Goal: Transaction & Acquisition: Purchase product/service

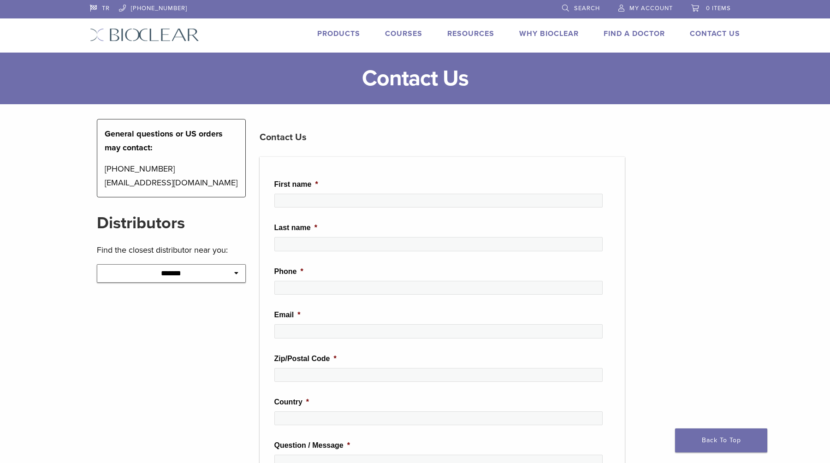
click at [345, 32] on link "Products" at bounding box center [338, 33] width 43 height 9
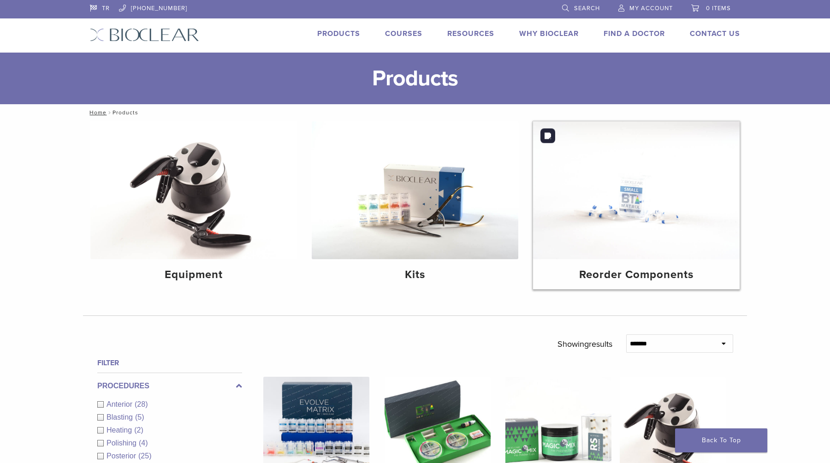
click at [639, 213] on img at bounding box center [636, 190] width 207 height 138
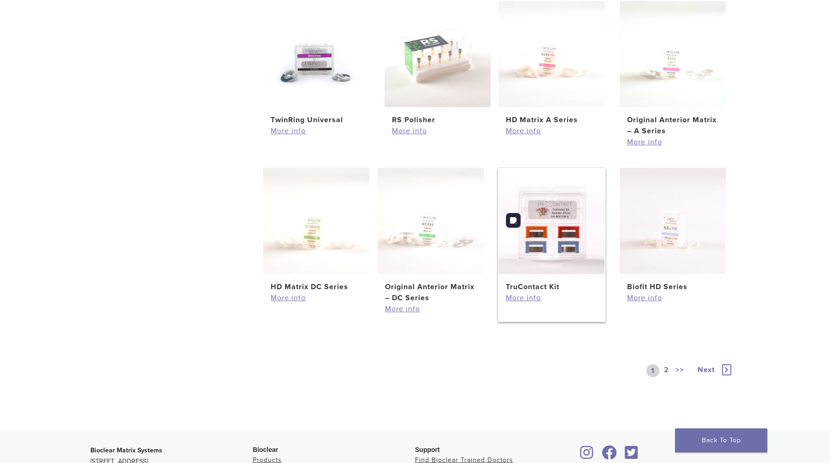
scroll to position [394, 0]
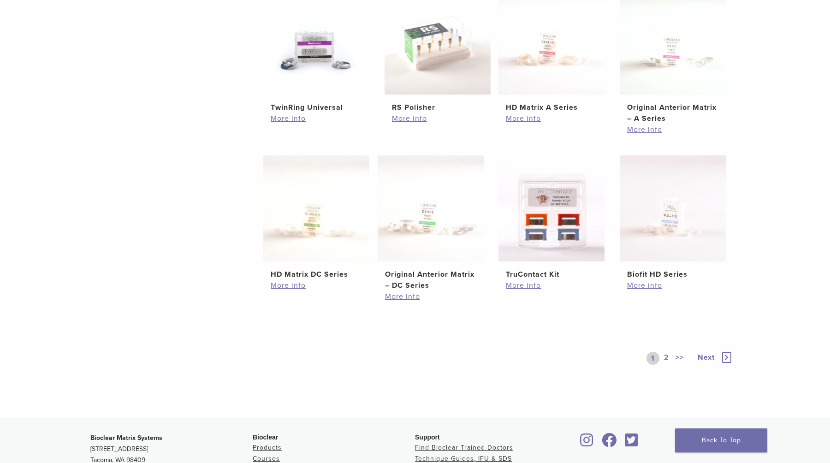
click at [669, 357] on link "2" at bounding box center [667, 358] width 9 height 13
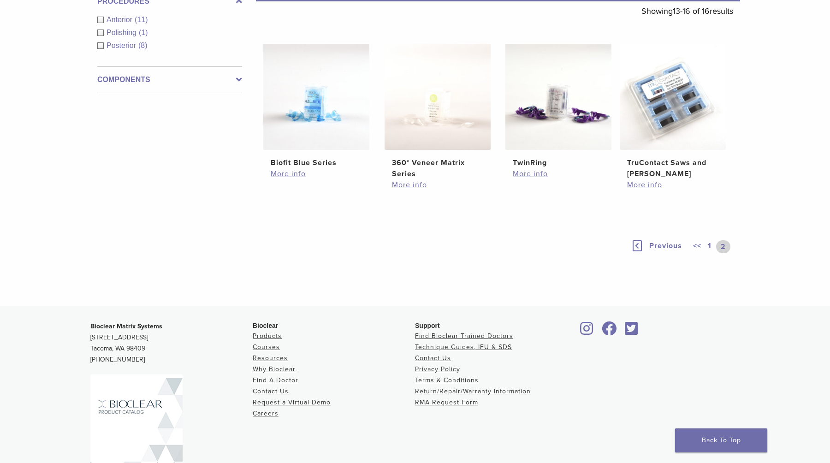
scroll to position [170, 0]
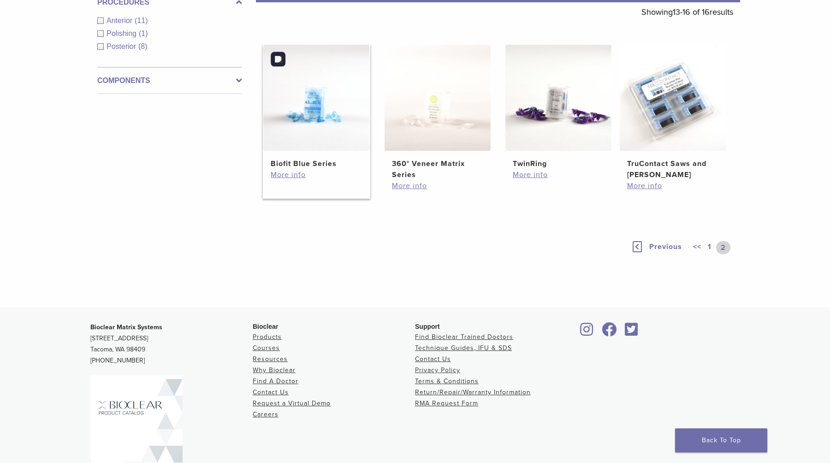
click at [280, 112] on img at bounding box center [316, 98] width 106 height 106
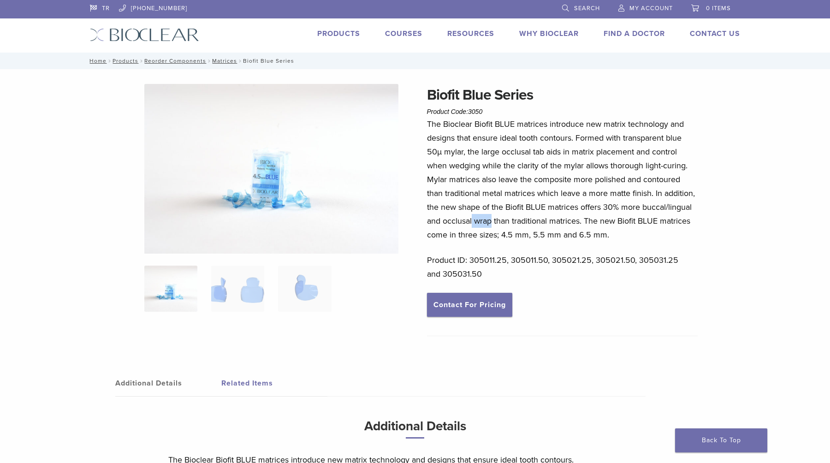
drag, startPoint x: 472, startPoint y: 221, endPoint x: 493, endPoint y: 221, distance: 20.8
click at [493, 221] on p "The Bioclear Biofit BLUE matrices introduce new matrix technology and designs t…" at bounding box center [562, 179] width 271 height 125
click at [444, 237] on img at bounding box center [440, 234] width 7 height 21
type input "********"
click at [586, 258] on div at bounding box center [582, 257] width 13 height 13
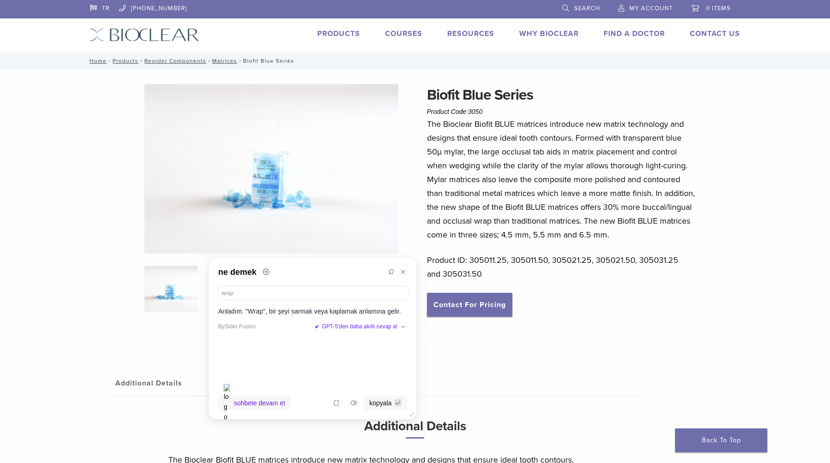
drag, startPoint x: 514, startPoint y: 242, endPoint x: 330, endPoint y: 271, distance: 186.9
click at [330, 271] on div "ne demek" at bounding box center [313, 272] width 208 height 28
click at [0, 307] on div "Biofit Blue Series Product Code: 3050 $ 58.09 – $ 107.49 Price range: $58.09 th…" at bounding box center [415, 293] width 830 height 448
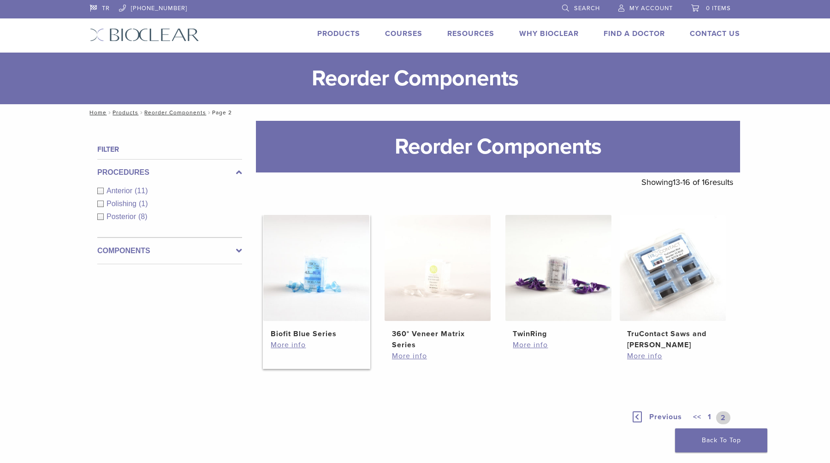
scroll to position [170, 0]
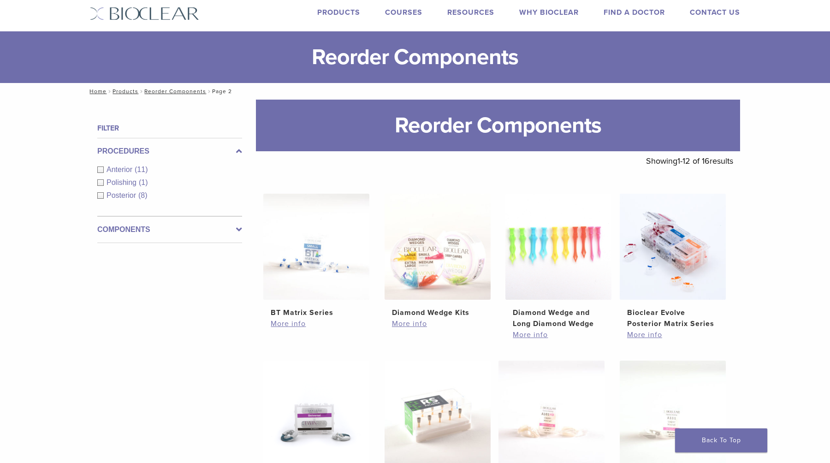
scroll to position [25, 0]
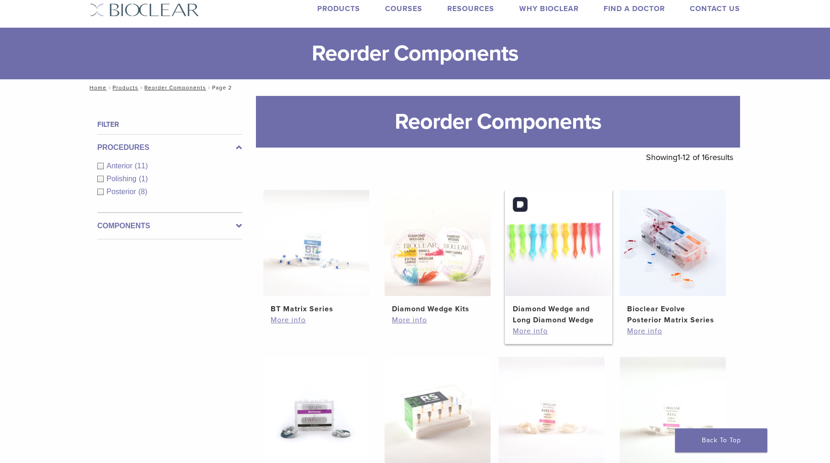
click at [565, 264] on img at bounding box center [559, 243] width 106 height 106
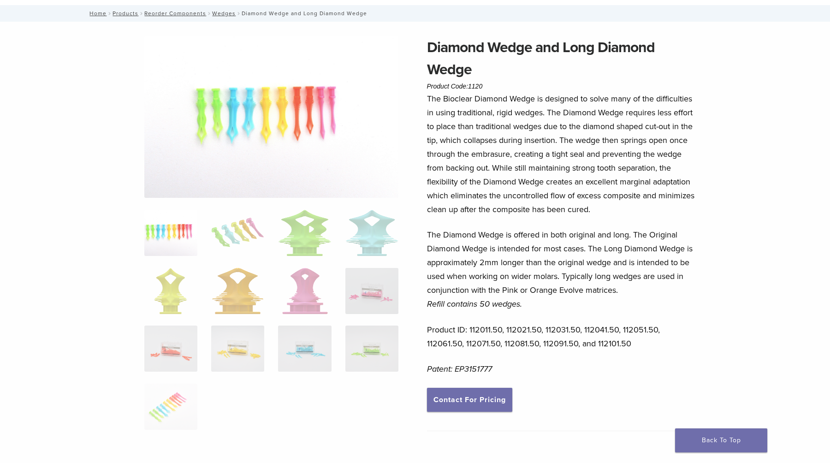
scroll to position [49, 0]
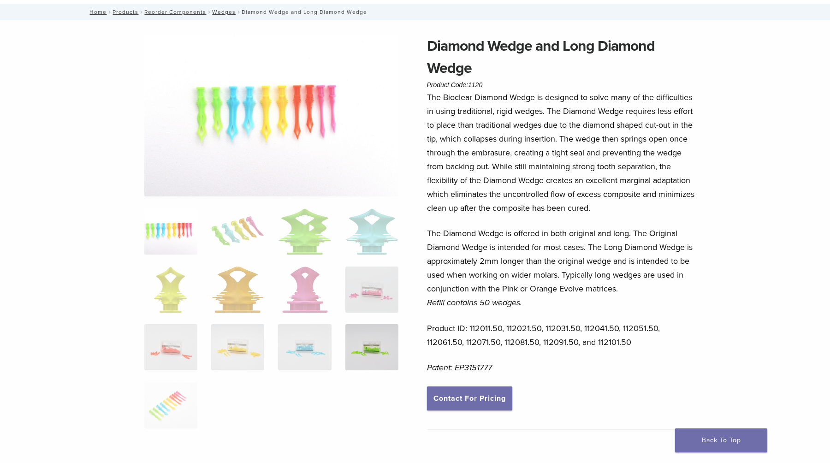
click at [375, 350] on img at bounding box center [372, 347] width 53 height 46
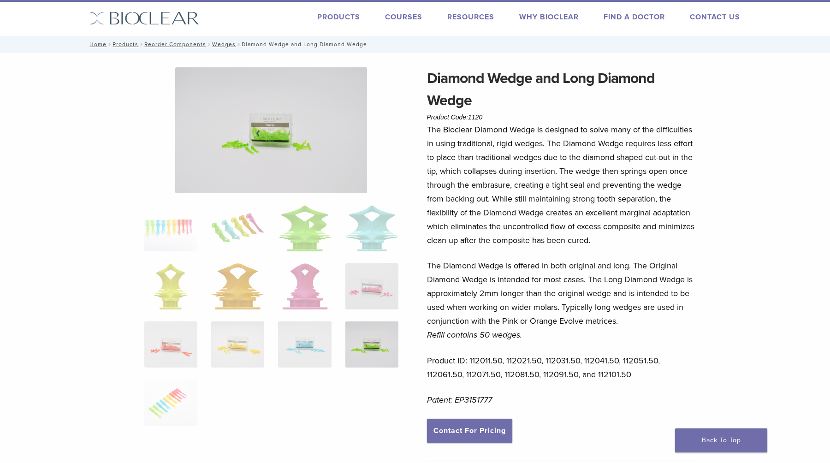
scroll to position [16, 0]
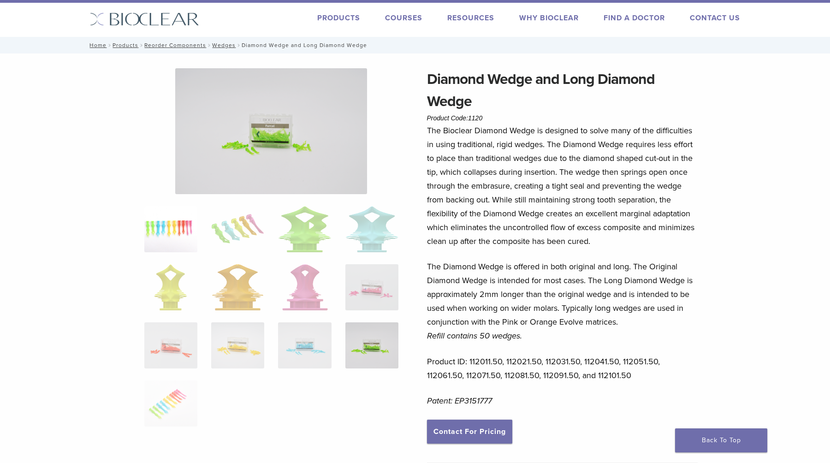
click at [181, 229] on img at bounding box center [170, 229] width 53 height 46
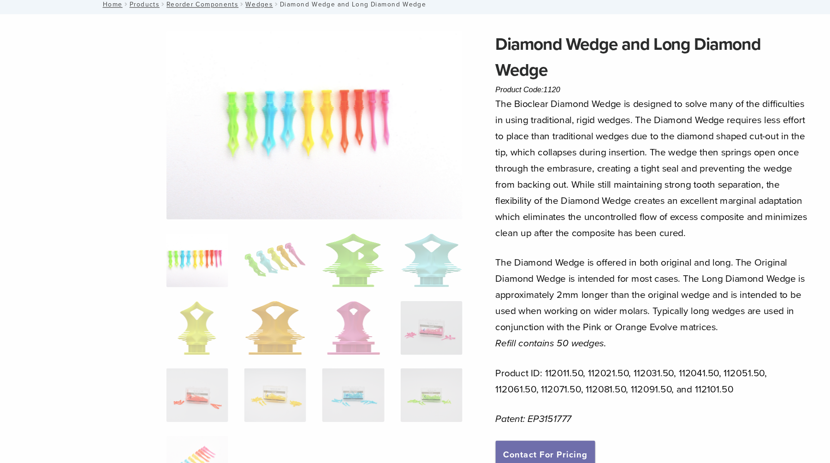
scroll to position [54, 0]
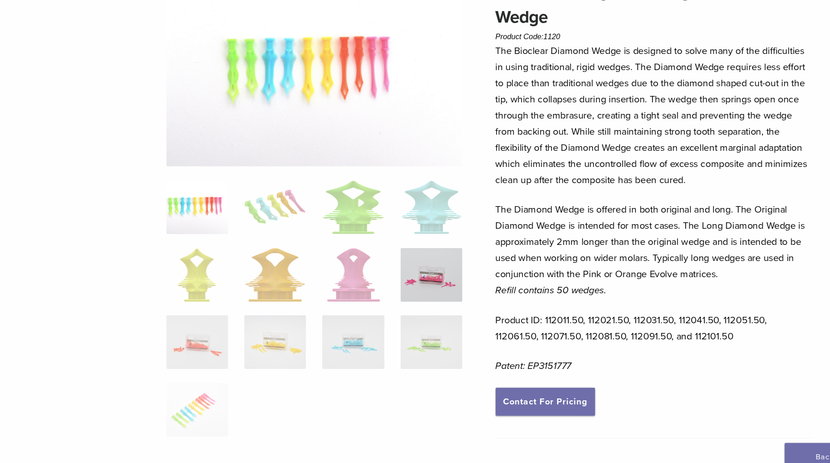
click at [380, 270] on img at bounding box center [372, 284] width 53 height 46
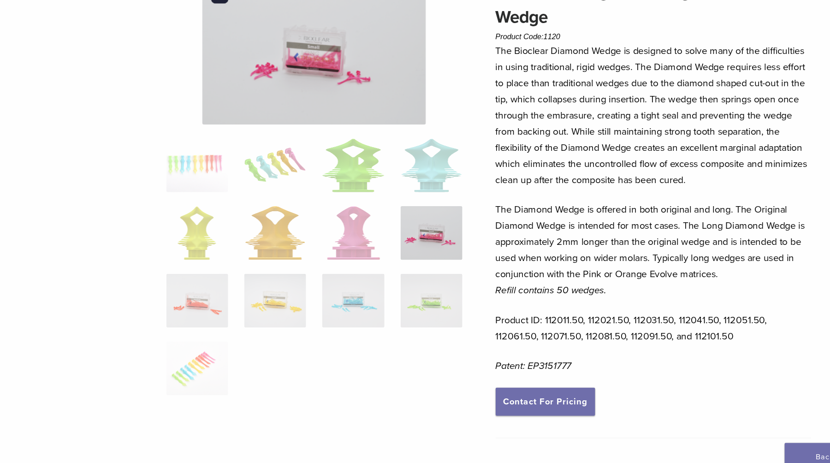
click at [271, 100] on img at bounding box center [271, 92] width 192 height 125
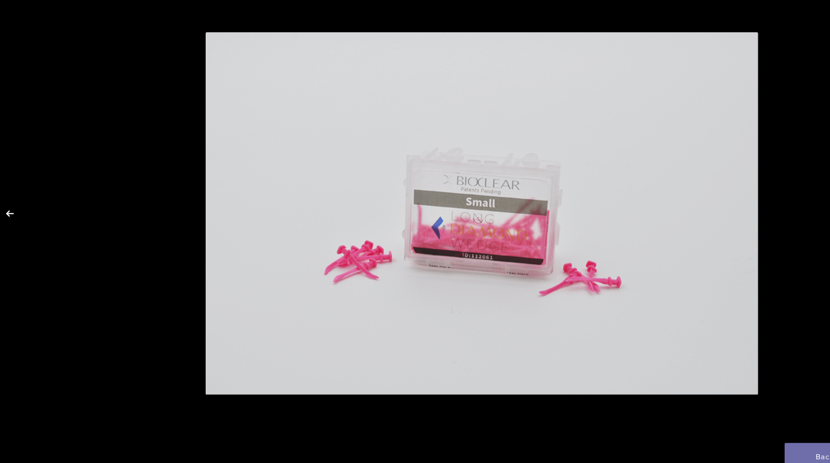
click at [8, 237] on button "Previous (arrow left)" at bounding box center [16, 232] width 32 height 46
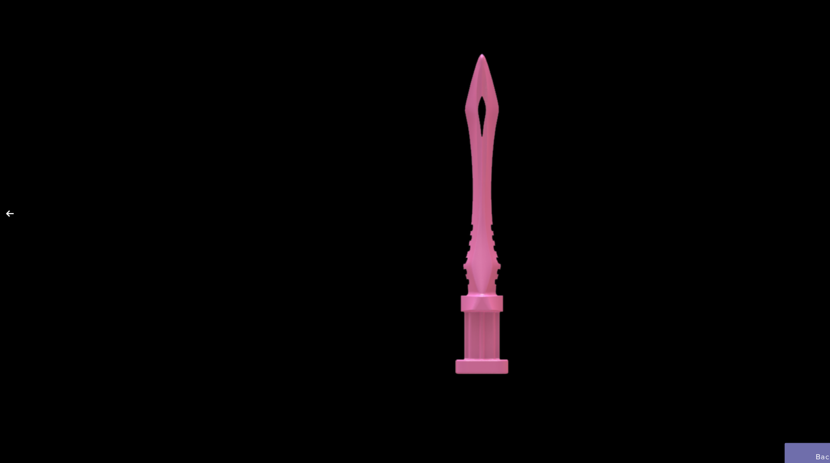
click at [8, 237] on button "Previous (arrow left)" at bounding box center [16, 232] width 32 height 46
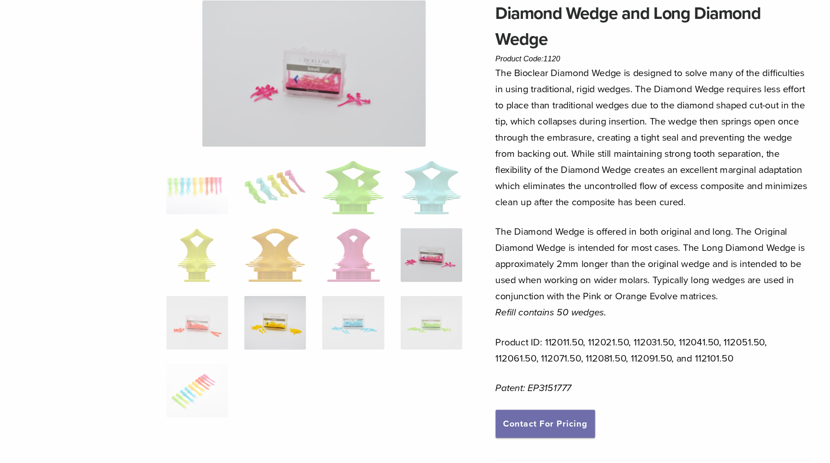
click at [230, 301] on img at bounding box center [237, 306] width 53 height 46
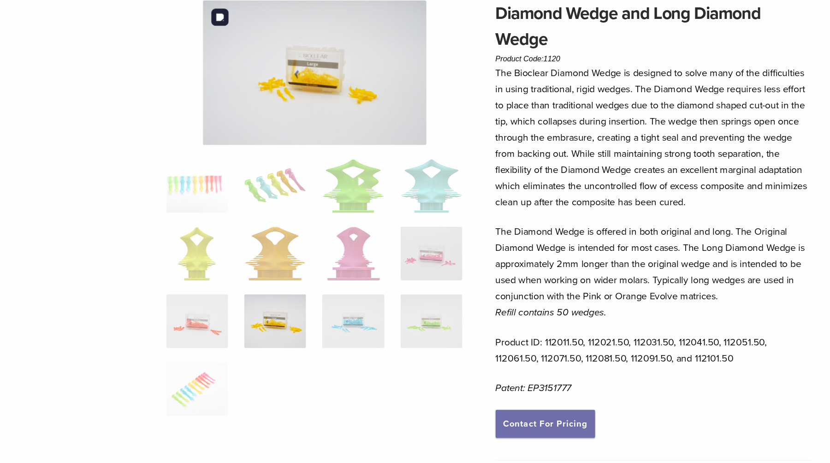
click at [262, 106] on img at bounding box center [272, 92] width 192 height 124
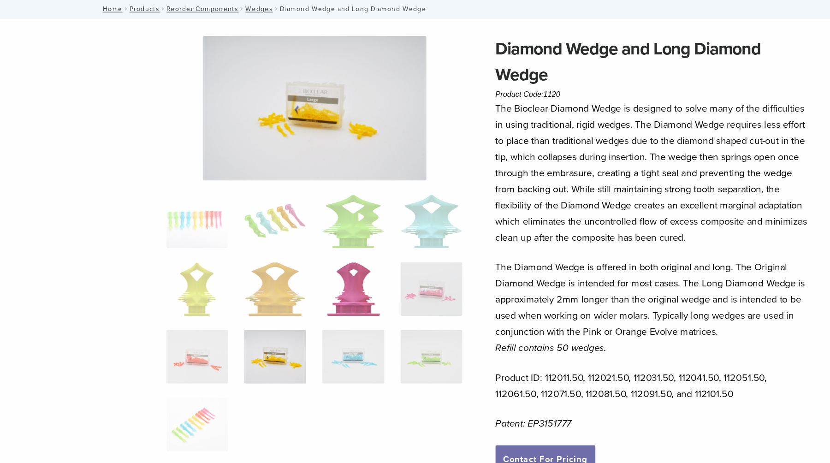
scroll to position [51, 0]
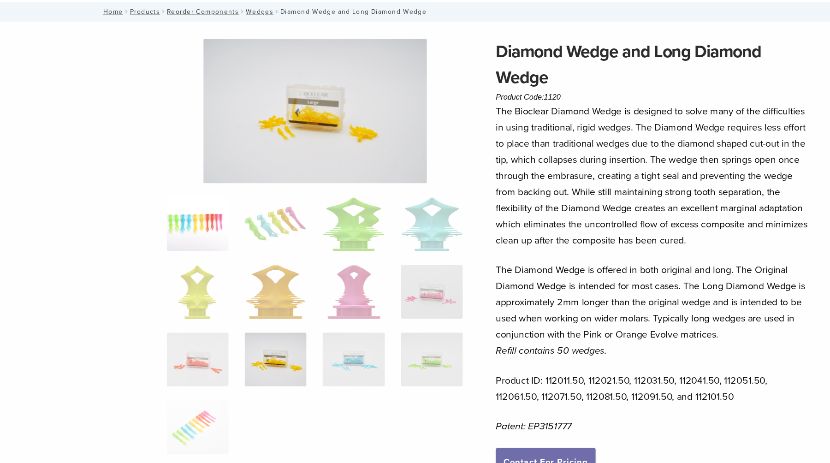
click at [167, 202] on img at bounding box center [170, 192] width 53 height 46
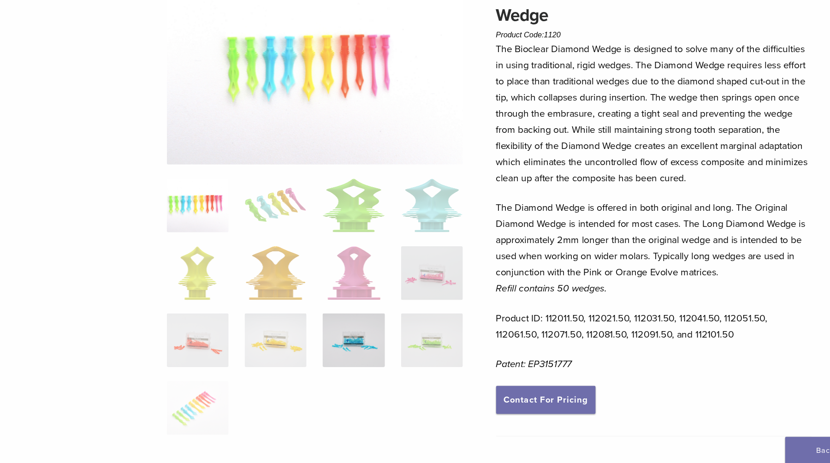
click at [307, 355] on img at bounding box center [304, 345] width 53 height 46
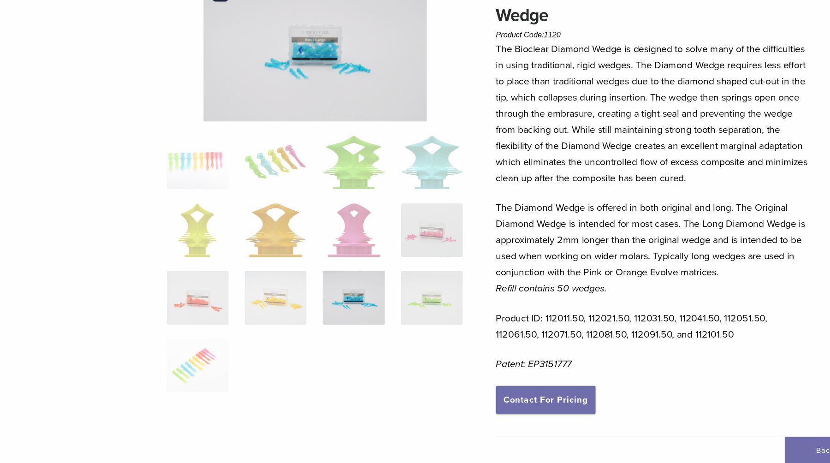
click at [249, 92] on img at bounding box center [272, 95] width 192 height 125
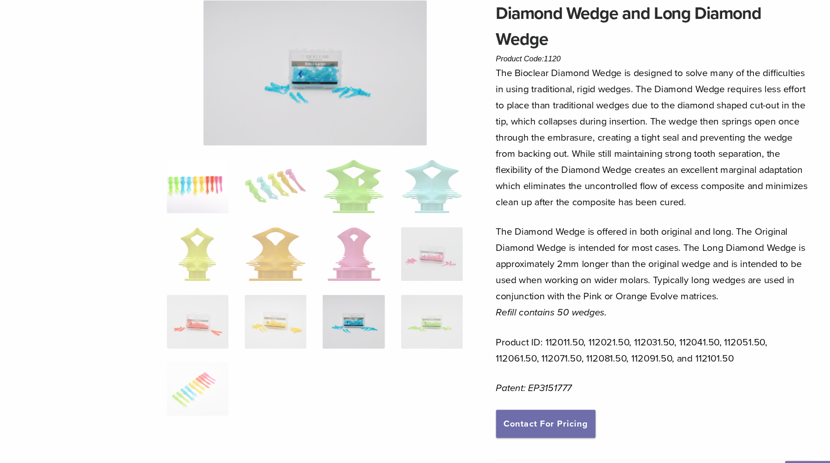
click at [170, 189] on img at bounding box center [170, 193] width 53 height 46
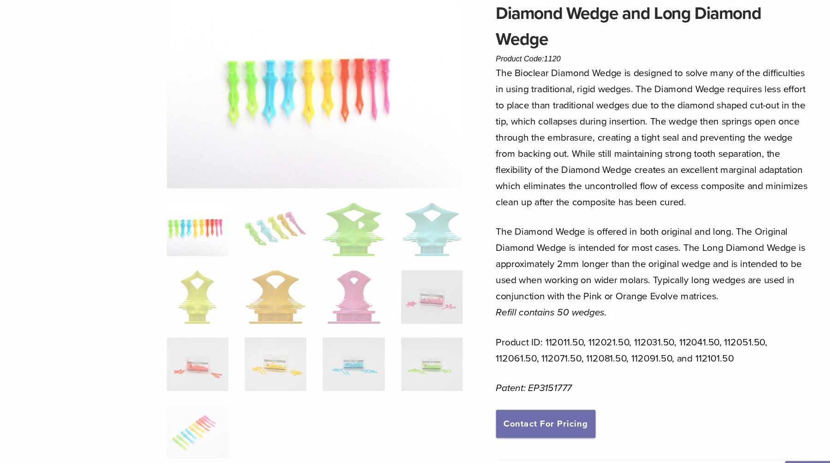
scroll to position [0, 0]
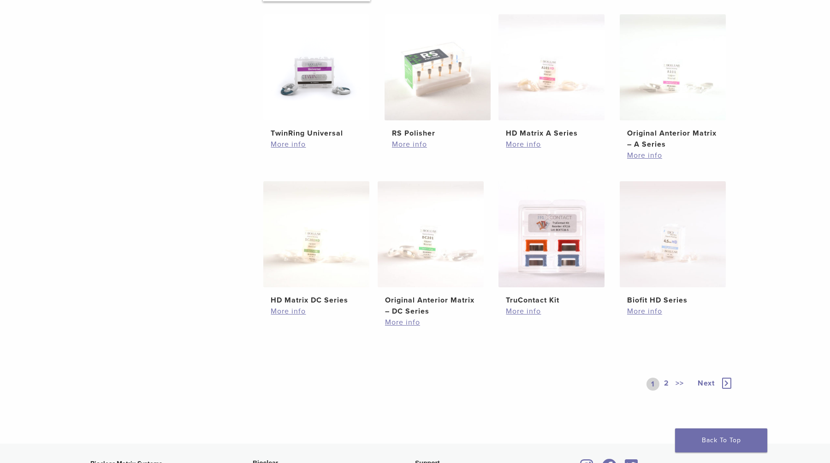
scroll to position [394, 0]
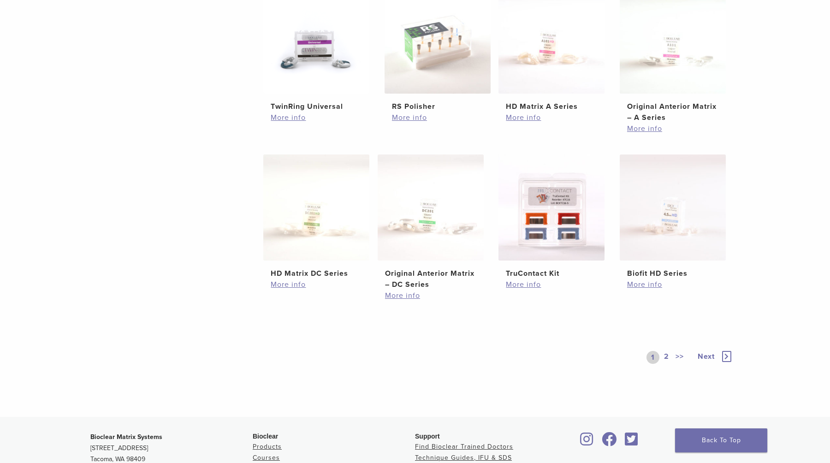
click at [712, 355] on span "Next" at bounding box center [706, 356] width 17 height 9
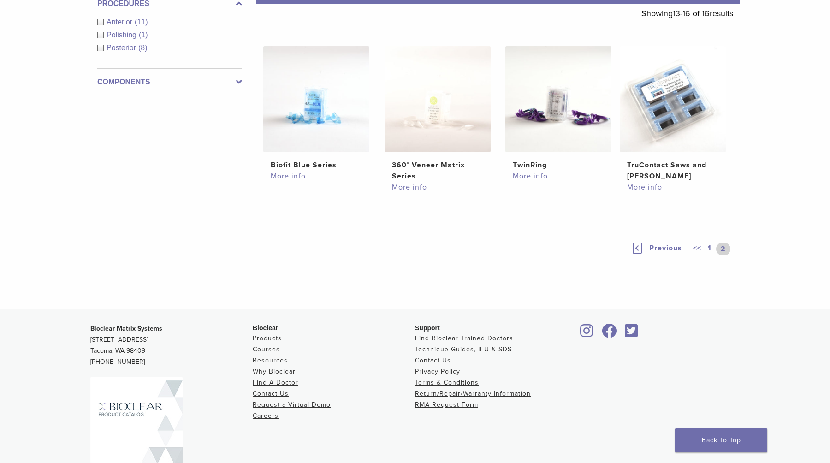
scroll to position [168, 0]
click at [448, 136] on img at bounding box center [438, 100] width 106 height 106
click at [644, 244] on link "Previous" at bounding box center [661, 249] width 60 height 13
click at [712, 249] on link "1" at bounding box center [715, 248] width 7 height 11
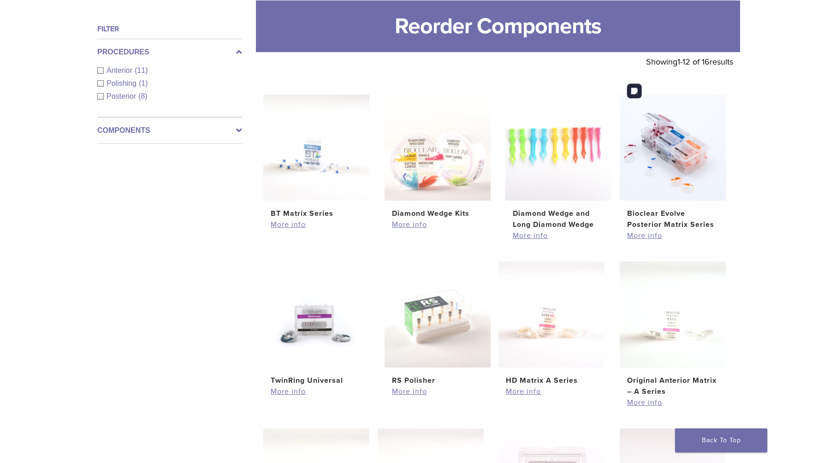
scroll to position [112, 0]
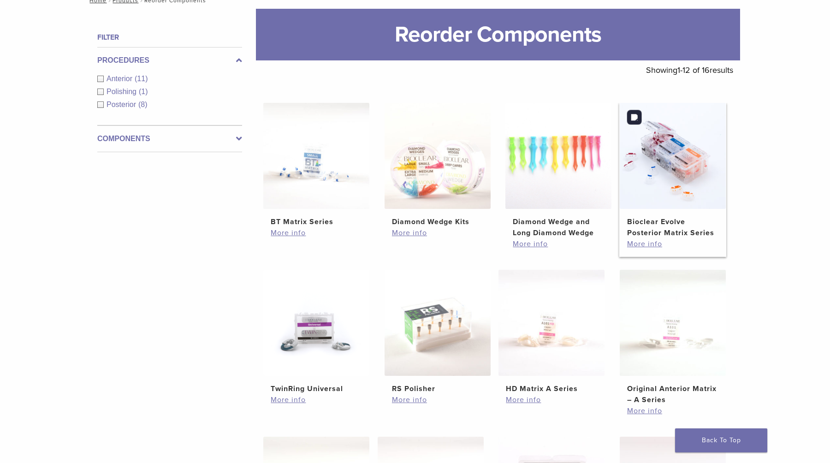
click at [667, 157] on img at bounding box center [673, 156] width 106 height 106
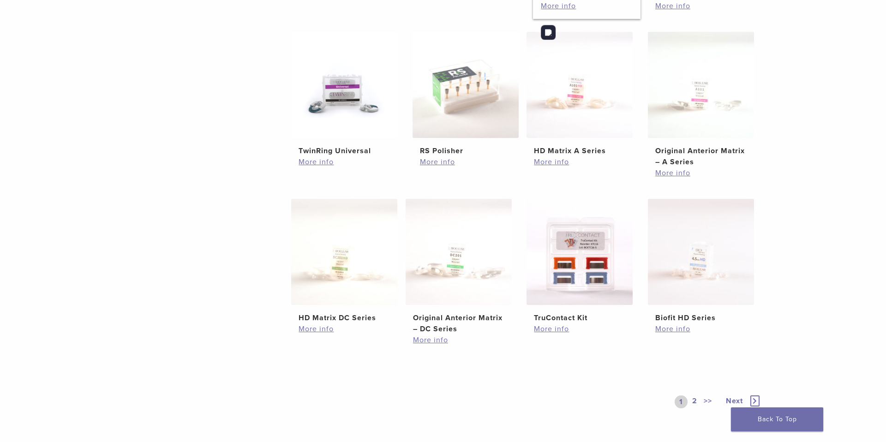
scroll to position [590, 0]
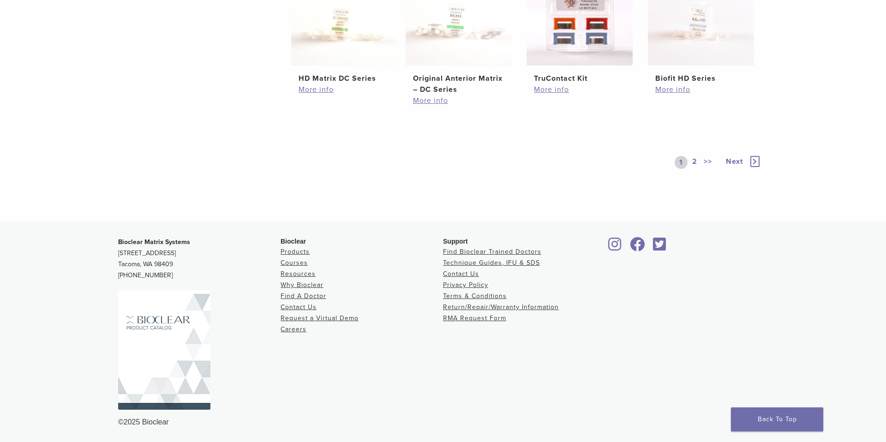
click at [693, 164] on link "2" at bounding box center [694, 162] width 9 height 13
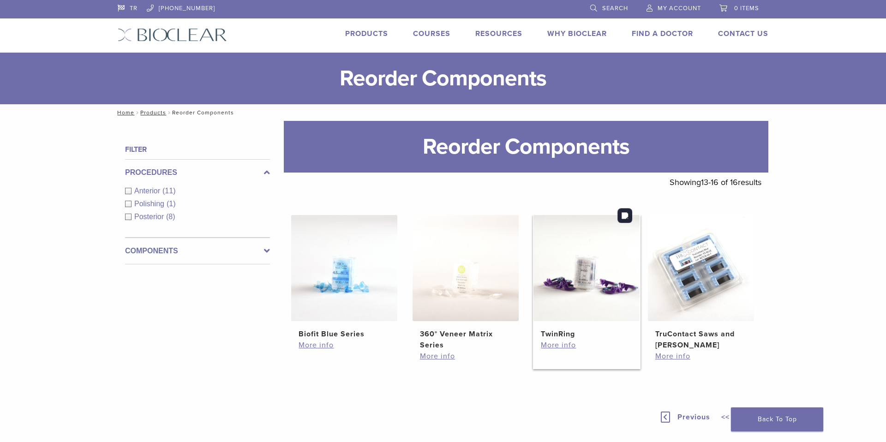
scroll to position [25, 0]
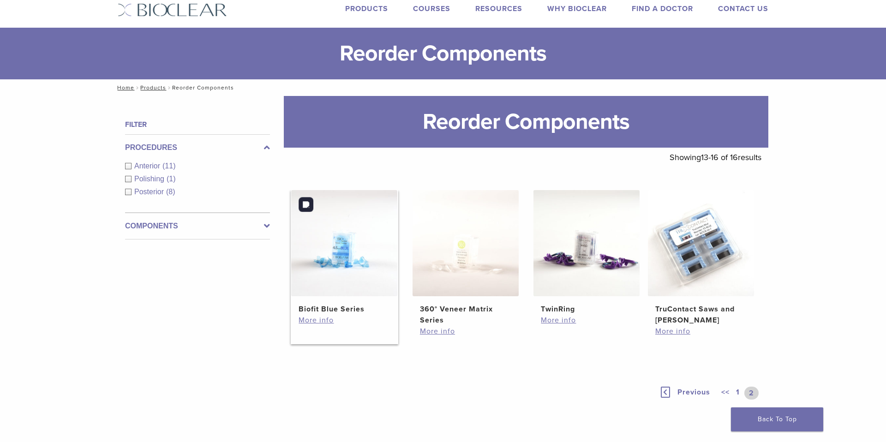
click at [353, 251] on img at bounding box center [344, 243] width 106 height 106
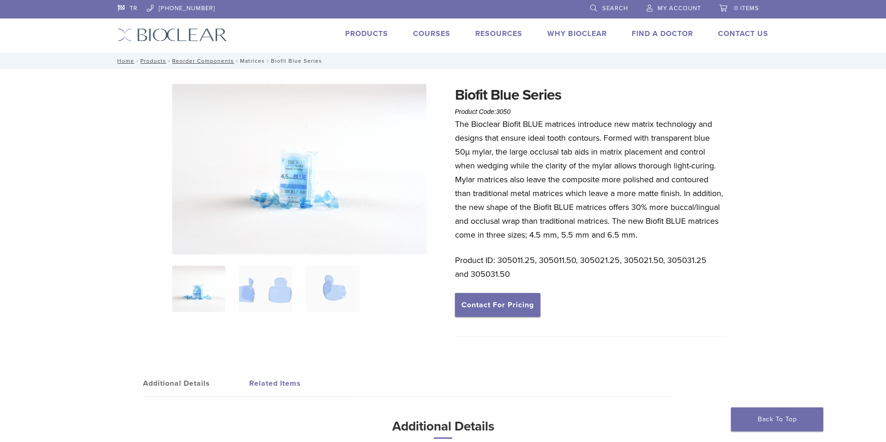
click at [249, 63] on link "Matrices" at bounding box center [252, 61] width 25 height 6
click at [249, 59] on link "Matrices" at bounding box center [252, 61] width 25 height 6
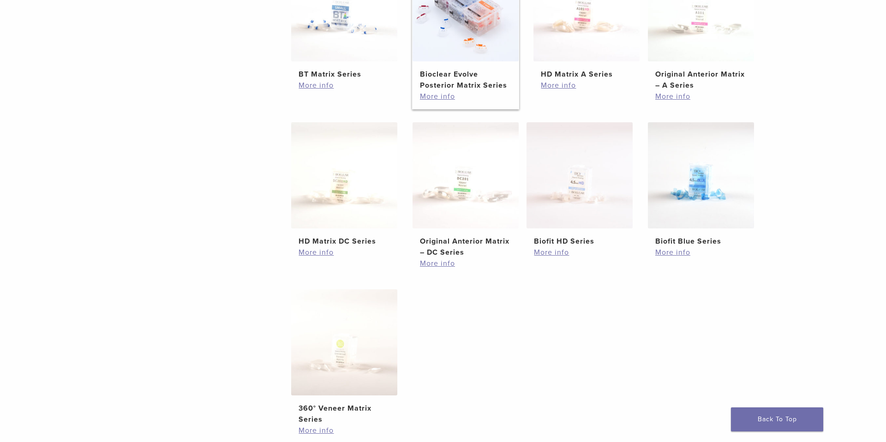
scroll to position [271, 0]
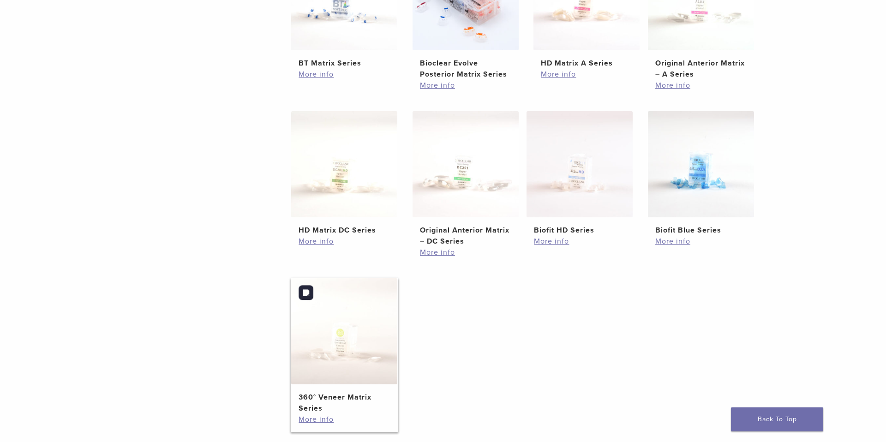
click at [338, 348] on img at bounding box center [344, 331] width 106 height 106
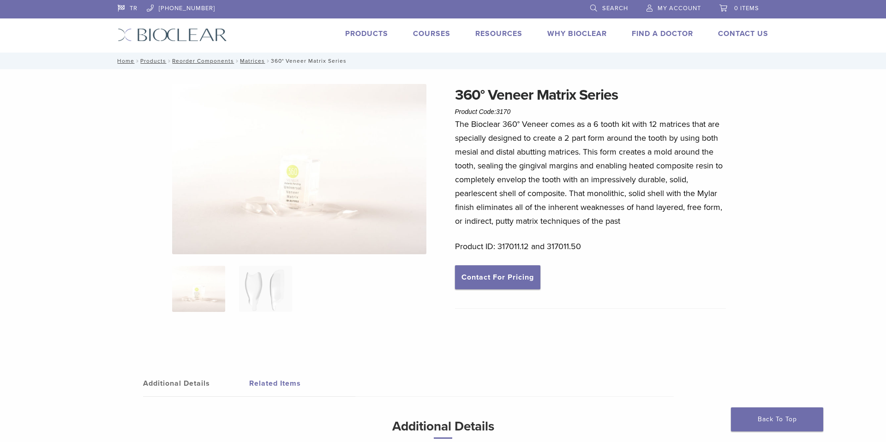
click at [209, 298] on img at bounding box center [198, 289] width 53 height 46
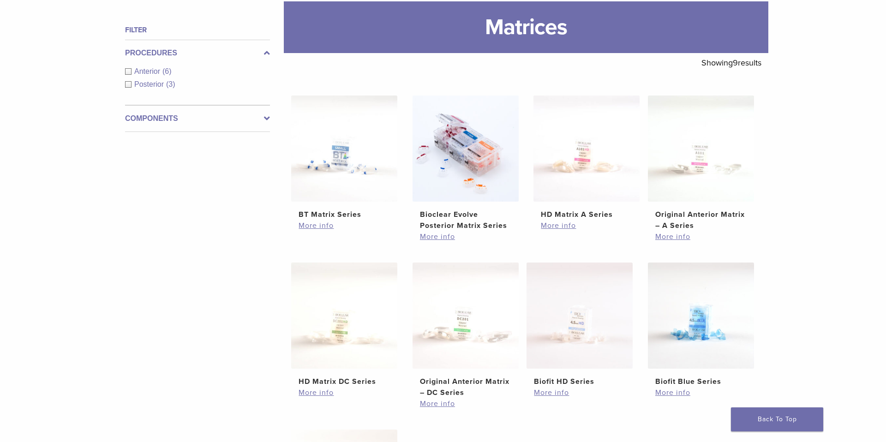
scroll to position [72, 0]
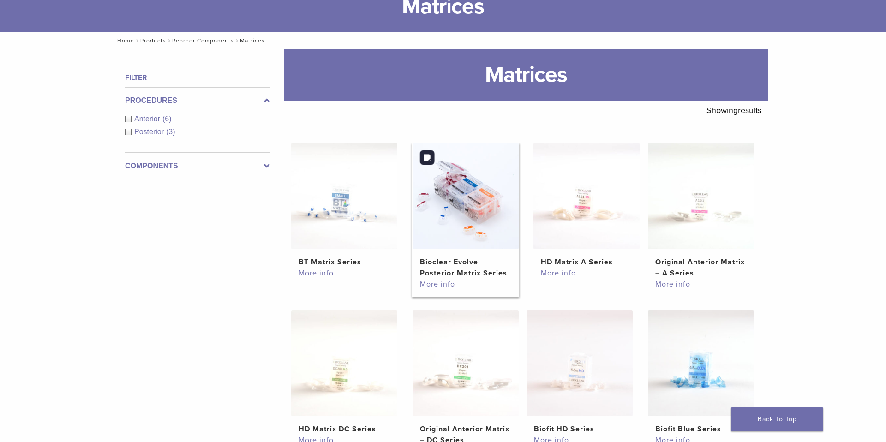
click at [470, 215] on img at bounding box center [465, 196] width 106 height 106
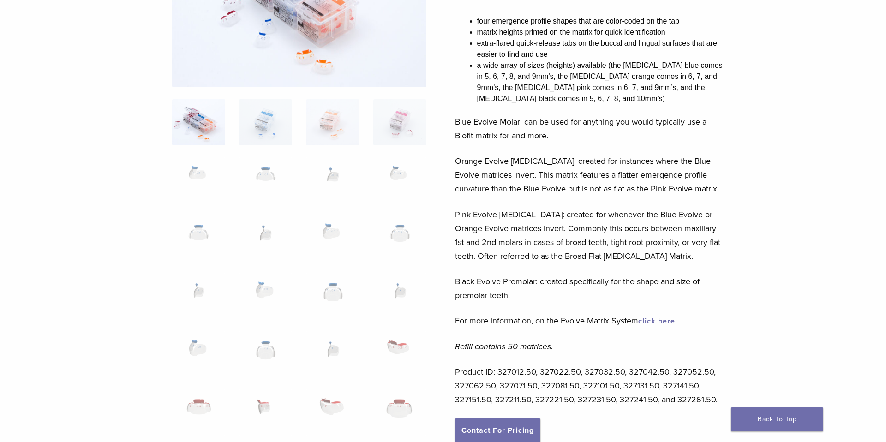
scroll to position [157, 0]
